Goal: Information Seeking & Learning: Learn about a topic

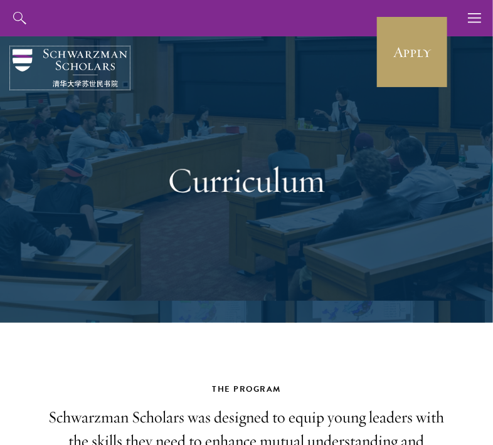
click at [75, 75] on img at bounding box center [70, 68] width 115 height 38
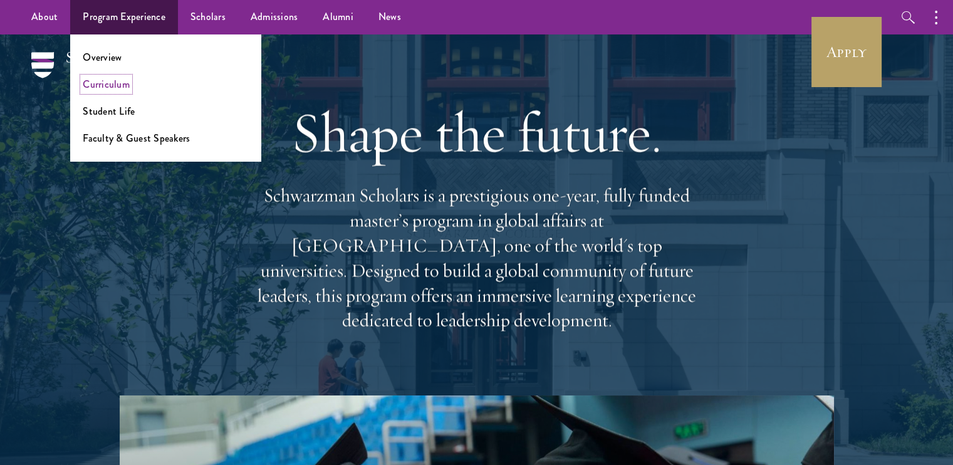
click at [123, 91] on link "Curriculum" at bounding box center [106, 84] width 47 height 14
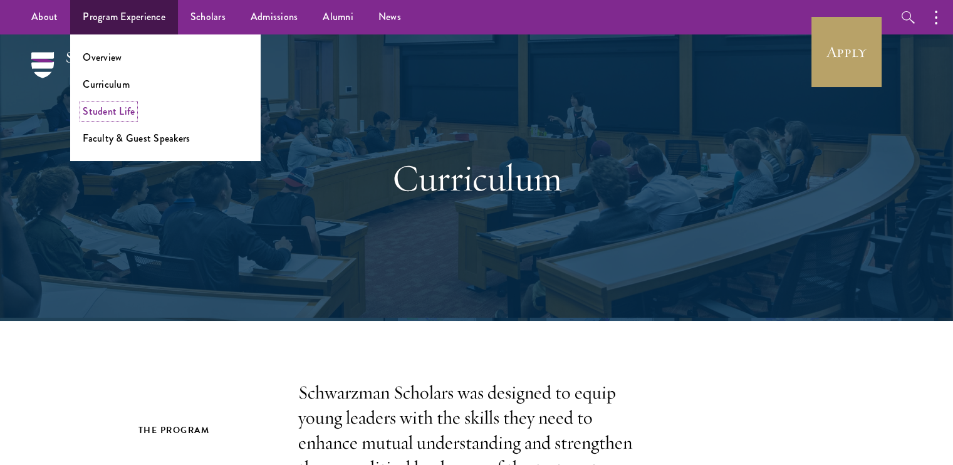
click at [115, 116] on link "Student Life" at bounding box center [109, 111] width 52 height 14
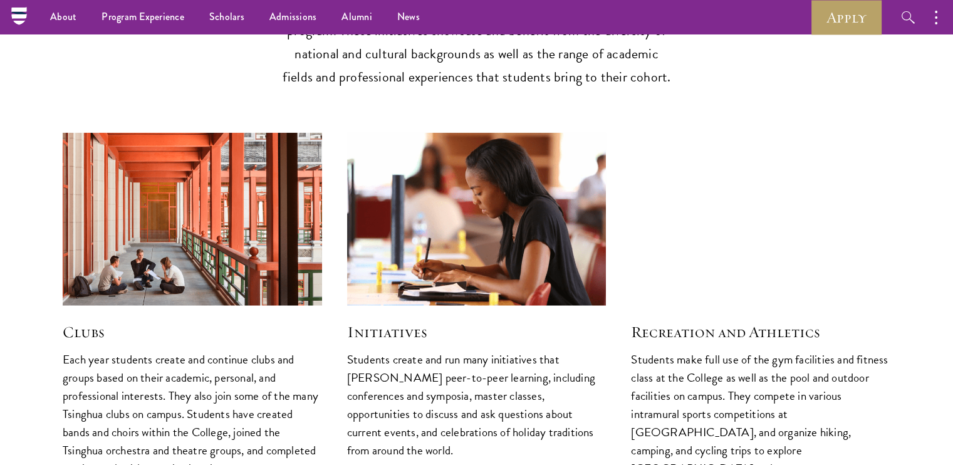
scroll to position [3168, 0]
